Goal: Transaction & Acquisition: Book appointment/travel/reservation

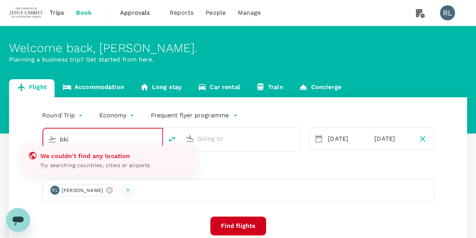
type input "Singapore Changi (SIN)"
type input "Kuala Lumpur Intl (KUL)"
type input "Singapore Changi (SIN)"
type input "Kuala Lumpur Intl (KUL)"
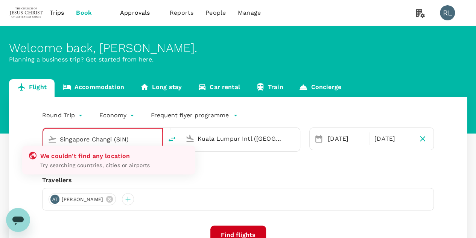
drag, startPoint x: 132, startPoint y: 138, endPoint x: 36, endPoint y: 136, distance: 96.8
click at [36, 136] on div "Singapore Changi (SIN) We couldn't find any location Try searching countries, c…" at bounding box center [166, 134] width 267 height 33
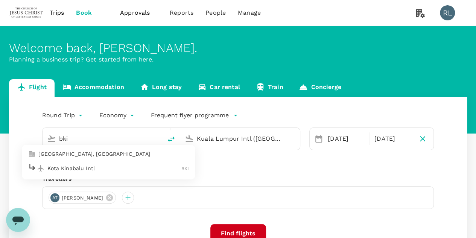
click at [69, 168] on p "Kota Kinabalu Intl" at bounding box center [114, 168] width 134 height 8
type input "Kota Kinabalu Intl (BKI)"
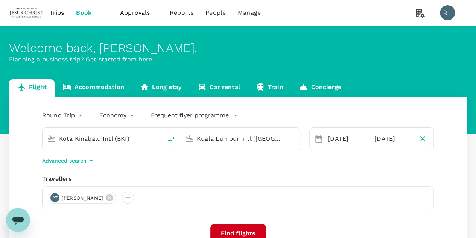
drag, startPoint x: 276, startPoint y: 137, endPoint x: 188, endPoint y: 135, distance: 87.7
click at [188, 135] on div "Kuala Lumpur Intl (KUL)" at bounding box center [239, 137] width 114 height 17
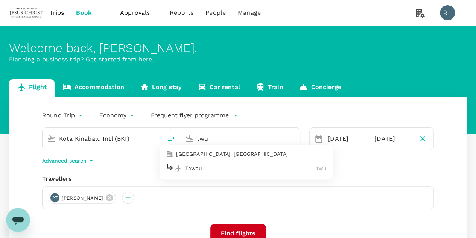
click at [204, 166] on p "Tawau" at bounding box center [250, 168] width 131 height 8
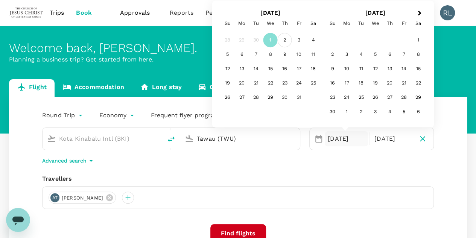
type input "Tawau (TWU)"
click at [287, 41] on div "2" at bounding box center [285, 40] width 14 height 14
click at [397, 138] on p "Return" at bounding box center [393, 138] width 37 height 9
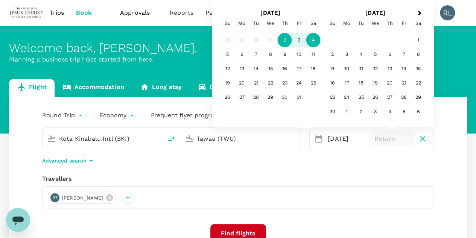
click at [314, 39] on div "4" at bounding box center [313, 40] width 14 height 14
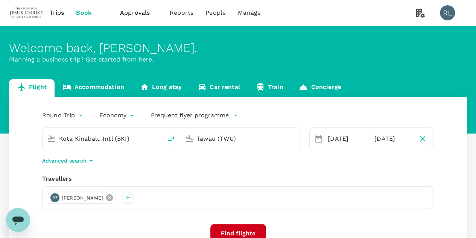
click at [106, 198] on icon at bounding box center [109, 197] width 7 height 7
click at [53, 197] on div at bounding box center [55, 197] width 12 height 12
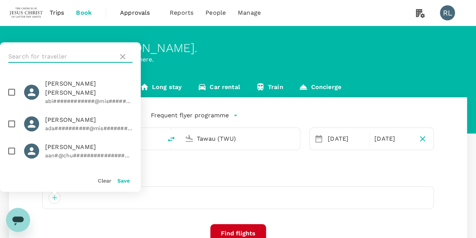
click at [71, 52] on input "text" at bounding box center [61, 56] width 107 height 12
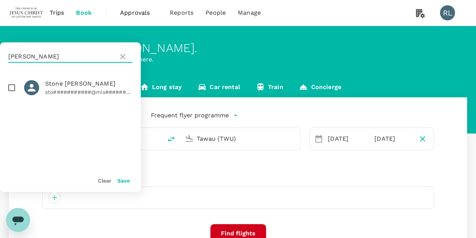
type input "billings"
click at [11, 86] on input "checkbox" at bounding box center [12, 87] width 16 height 16
checkbox input "true"
click at [124, 180] on button "Save" at bounding box center [123, 180] width 12 height 6
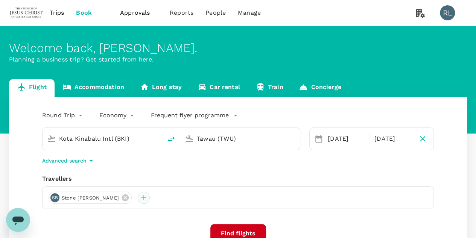
click at [138, 198] on div at bounding box center [144, 197] width 12 height 12
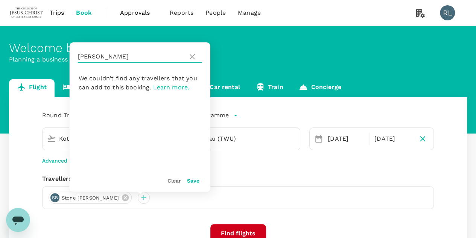
drag, startPoint x: 96, startPoint y: 59, endPoint x: 77, endPoint y: 61, distance: 18.6
click at [77, 61] on div "billings" at bounding box center [140, 56] width 141 height 29
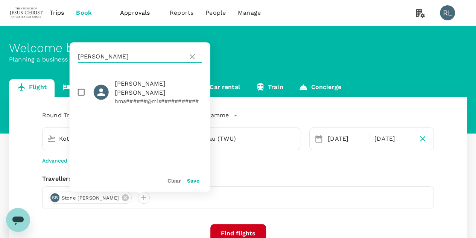
type input "marshall"
click at [79, 90] on input "checkbox" at bounding box center [81, 92] width 16 height 16
checkbox input "true"
click at [190, 180] on button "Save" at bounding box center [193, 180] width 12 height 6
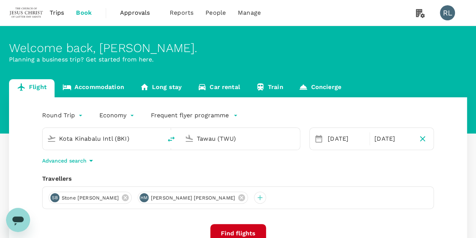
scroll to position [38, 0]
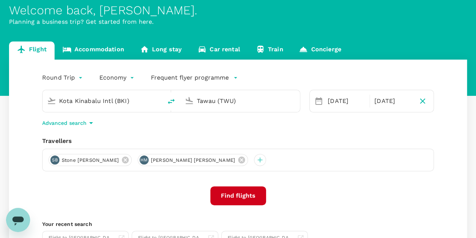
click at [230, 192] on button "Find flights" at bounding box center [238, 195] width 56 height 19
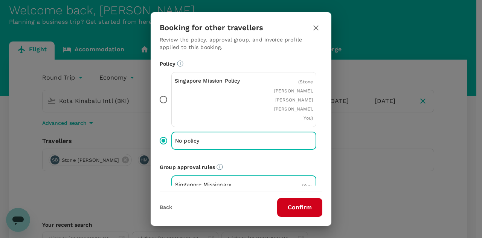
click at [294, 208] on button "Confirm" at bounding box center [299, 207] width 45 height 19
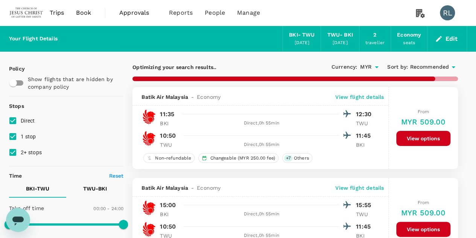
checkbox input "false"
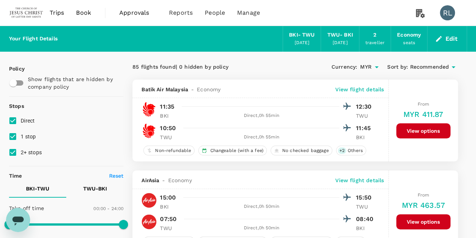
click at [434, 64] on span "Recommended" at bounding box center [429, 67] width 39 height 8
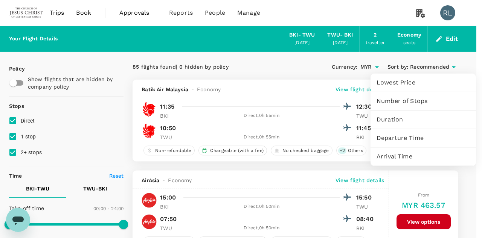
click at [414, 137] on span "Departure Time" at bounding box center [422, 137] width 93 height 9
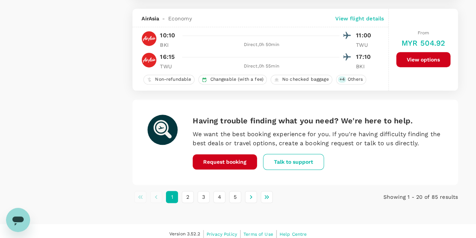
scroll to position [1798, 0]
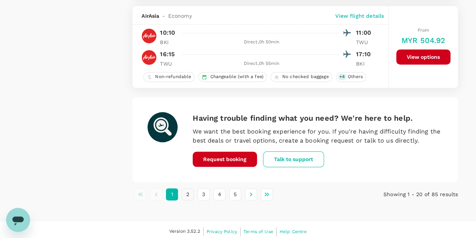
click at [189, 192] on button "2" at bounding box center [188, 194] width 12 height 12
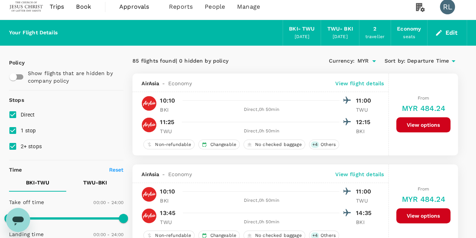
scroll to position [0, 0]
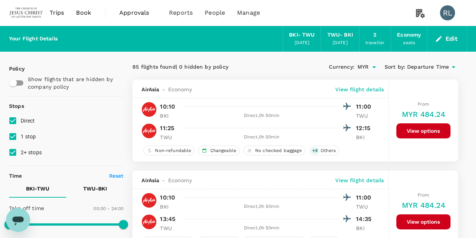
click at [451, 37] on button "Edit" at bounding box center [447, 39] width 27 height 12
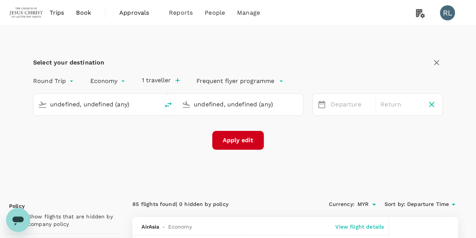
type input "Kota Kinabalu Intl (BKI)"
type input "Tawau (TWU)"
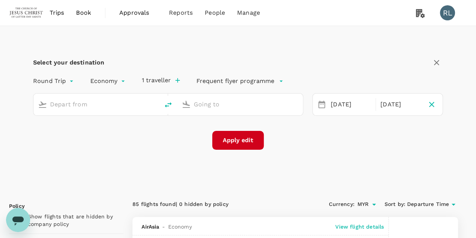
type input "oneway"
type input "Tawau (TWU)"
type input "Kota Kinabalu Intl (BKI)"
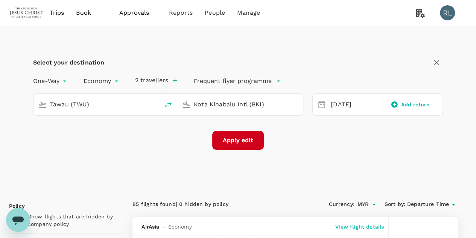
click at [168, 105] on icon "delete" at bounding box center [168, 104] width 9 height 9
type input "Kota Kinabalu Intl (BKI)"
type input "Tawau (TWU)"
click at [332, 103] on div "04 Oct" at bounding box center [354, 104] width 53 height 15
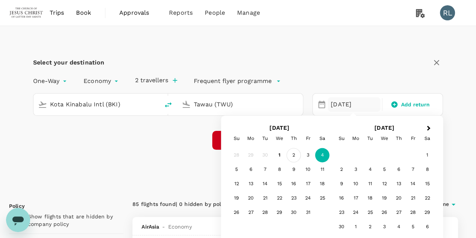
click at [293, 154] on div "2" at bounding box center [294, 155] width 14 height 14
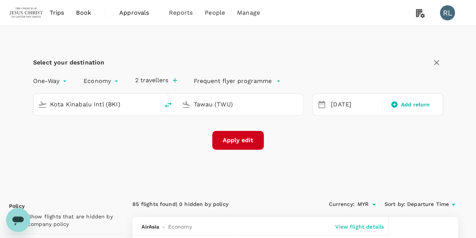
click at [241, 142] on button "Apply edit" at bounding box center [238, 140] width 52 height 19
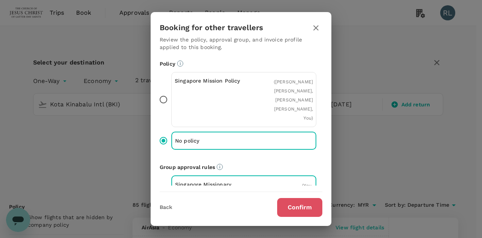
click at [288, 205] on button "Confirm" at bounding box center [299, 207] width 45 height 19
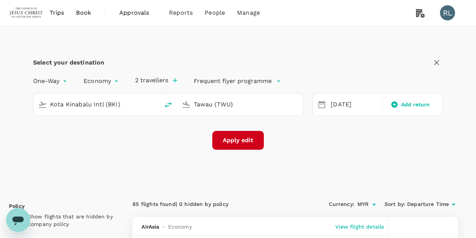
checkbox input "false"
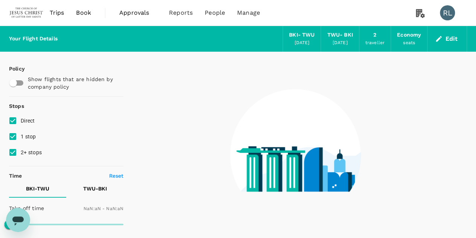
type input "1440"
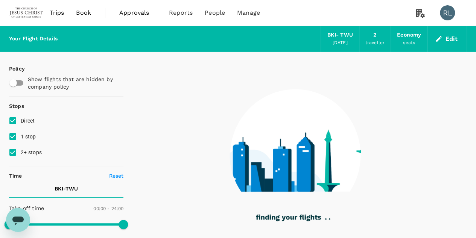
checkbox input "true"
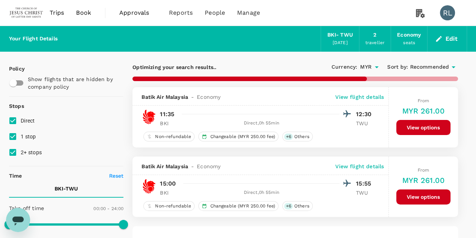
click at [434, 64] on span "Recommended" at bounding box center [429, 67] width 39 height 8
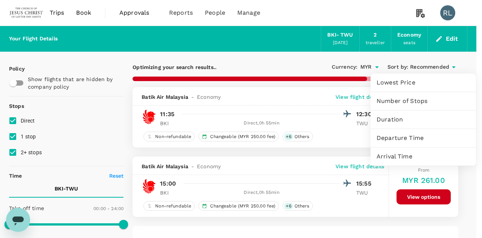
click at [400, 137] on span "Departure Time" at bounding box center [422, 137] width 93 height 9
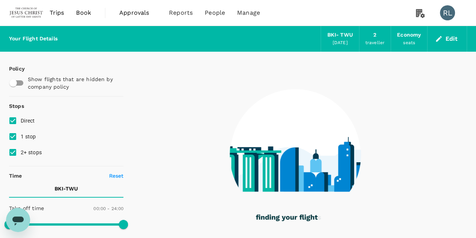
type input "480"
checkbox input "false"
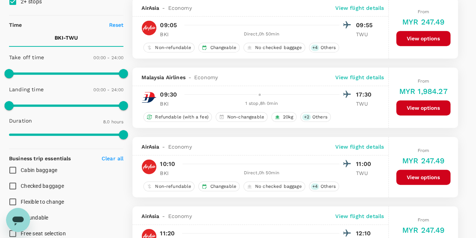
scroll to position [188, 0]
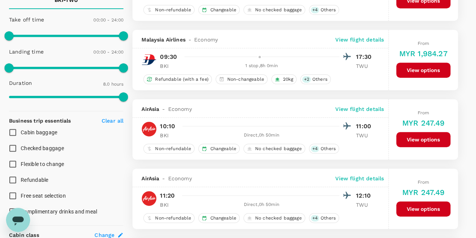
click at [416, 135] on button "View options" at bounding box center [423, 139] width 54 height 15
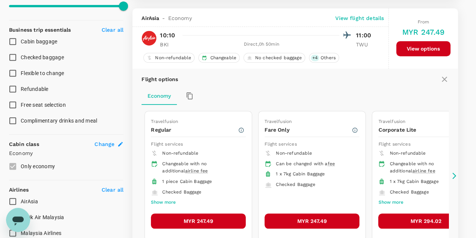
scroll to position [286, 0]
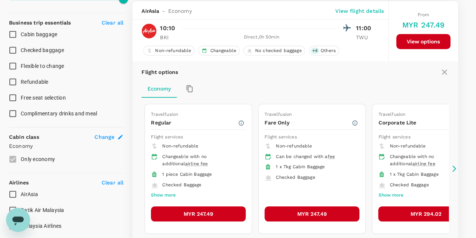
click at [208, 209] on button "MYR 247.49" at bounding box center [198, 213] width 95 height 15
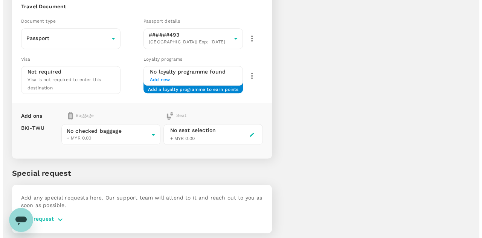
scroll to position [111, 0]
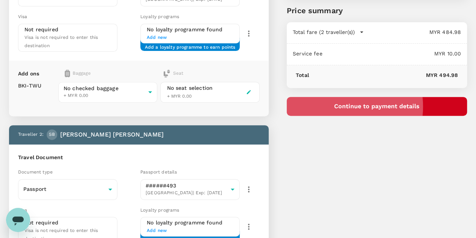
click at [376, 106] on button "Continue to payment details" at bounding box center [377, 106] width 180 height 19
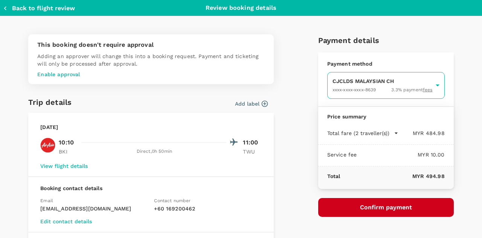
click at [345, 87] on body "Back to flight results Flight review Traveller(s) Traveller 1 : HM Hayden Micha…" at bounding box center [241, 144] width 482 height 510
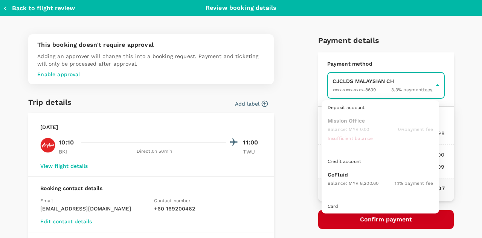
scroll to position [19, 0]
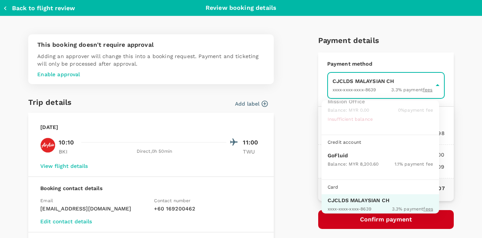
click at [350, 154] on p "GoFluid" at bounding box center [379, 155] width 105 height 8
type input "9b357727-6904-47bd-a44e-9a56bf7dfc7a"
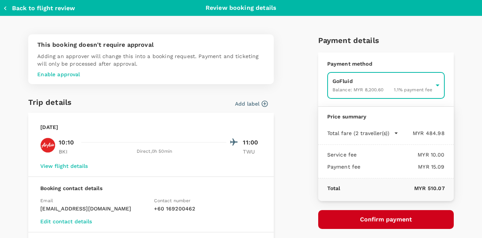
click at [387, 216] on button "Confirm payment" at bounding box center [386, 219] width 136 height 19
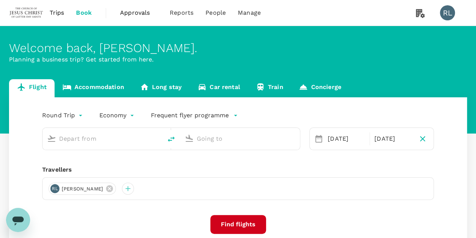
type input "Kota Kinabalu Intl (BKI)"
type input "Tawau (TWU)"
type input "Kota Kinabalu Intl (BKI)"
type input "Tawau (TWU)"
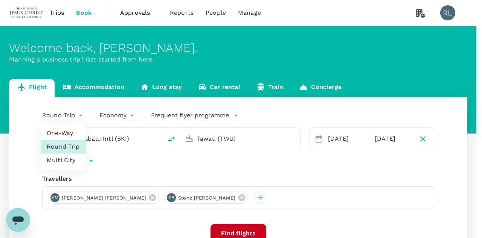
click at [79, 116] on body "Trips Book Approvals 0 Reports People Manage RL Welcome back , Robert Burnell .…" at bounding box center [241, 178] width 482 height 357
click at [73, 132] on li "One-Way" at bounding box center [63, 133] width 45 height 14
type input "oneway"
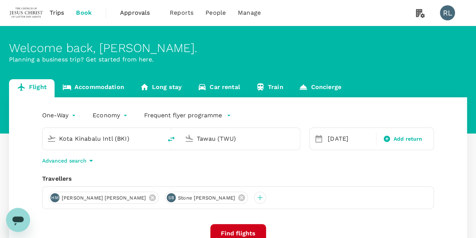
click at [170, 138] on icon "delete" at bounding box center [171, 138] width 9 height 9
type input "Tawau (TWU)"
type input "Kota Kinabalu Intl (BKI)"
click at [334, 138] on div "02 Oct" at bounding box center [350, 138] width 50 height 15
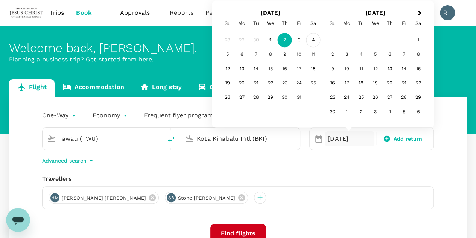
click at [316, 40] on div "4" at bounding box center [313, 40] width 14 height 14
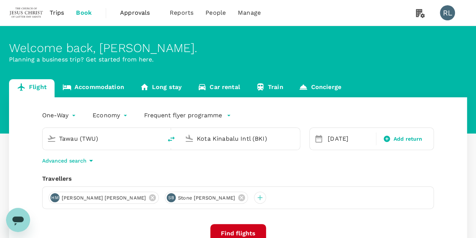
click at [239, 231] on button "Find flights" at bounding box center [238, 233] width 56 height 19
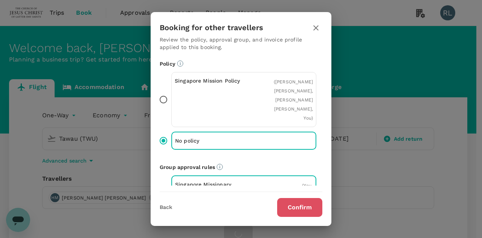
click at [289, 206] on button "Confirm" at bounding box center [299, 207] width 45 height 19
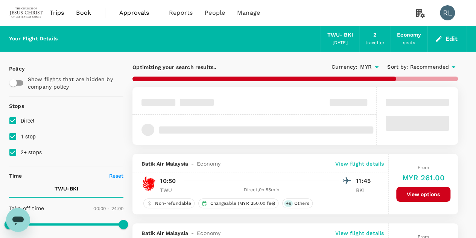
click at [430, 68] on span "Recommended" at bounding box center [429, 67] width 39 height 8
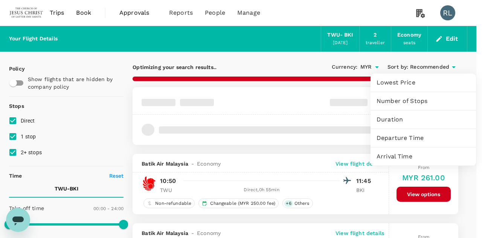
type input "485"
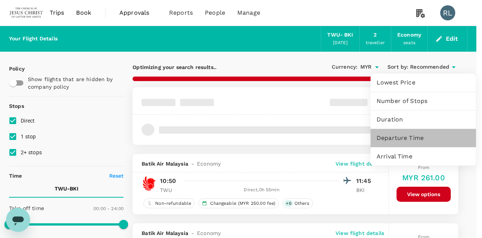
click at [402, 137] on span "Departure Time" at bounding box center [422, 137] width 93 height 9
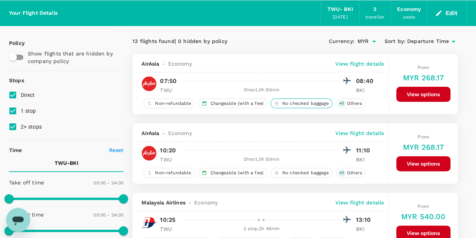
scroll to position [38, 0]
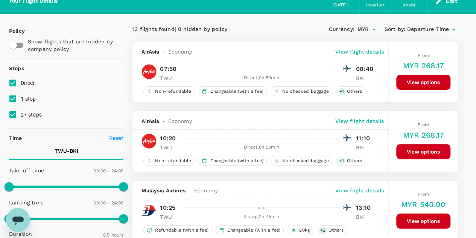
click at [421, 148] on button "View options" at bounding box center [423, 151] width 54 height 15
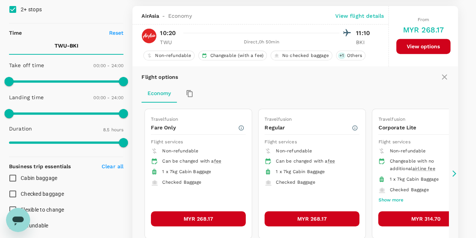
scroll to position [148, 0]
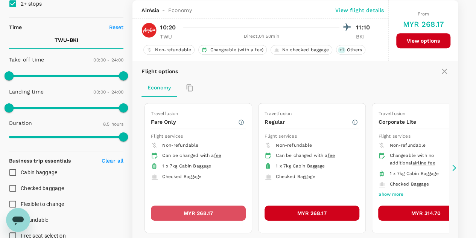
click at [202, 208] on button "MYR 268.17" at bounding box center [198, 212] width 95 height 15
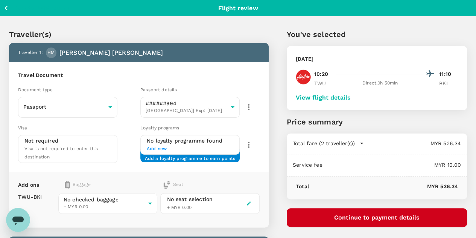
click at [387, 218] on button "Continue to payment details" at bounding box center [377, 217] width 180 height 19
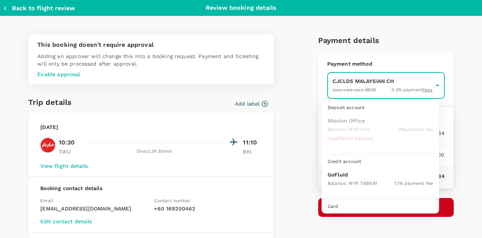
scroll to position [19, 0]
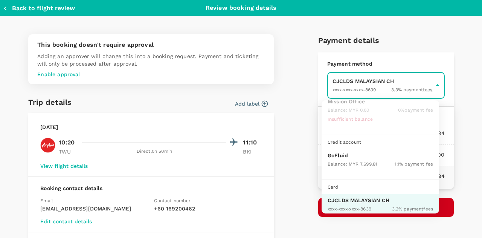
click at [350, 154] on p "GoFluid" at bounding box center [379, 155] width 105 height 8
type input "9b357727-6904-47bd-a44e-9a56bf7dfc7a"
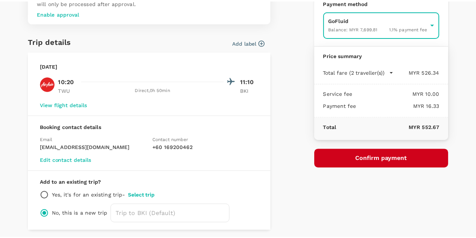
scroll to position [75, 0]
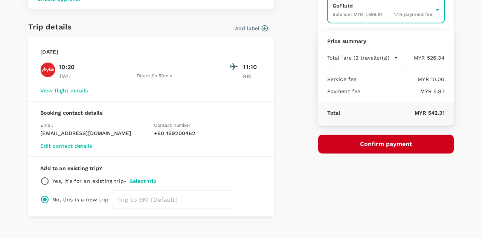
click at [367, 143] on button "Confirm payment" at bounding box center [386, 143] width 136 height 19
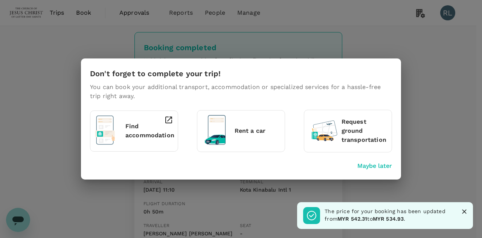
click at [463, 210] on icon "Close" at bounding box center [464, 211] width 5 height 5
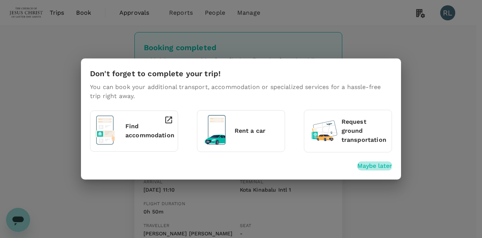
click at [375, 167] on p "Maybe later" at bounding box center [374, 165] width 35 height 9
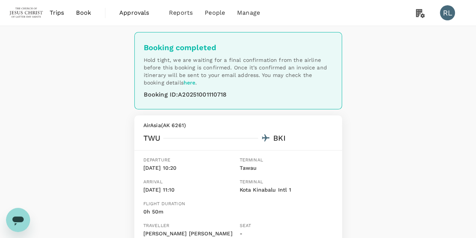
click at [382, 167] on div "Booking completed Hold tight, we are waiting for a final confirmation from the …" at bounding box center [238, 189] width 476 height 326
click at [424, 121] on div "Booking completed Hold tight, we are waiting for a final confirmation from the …" at bounding box center [238, 189] width 476 height 326
